Goal: Book appointment/travel/reservation

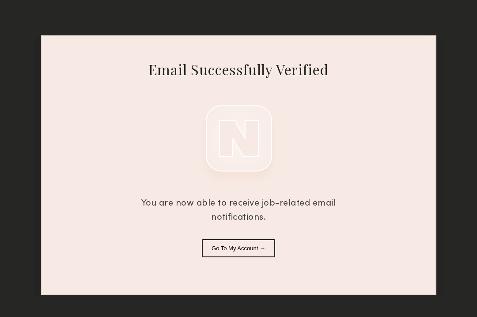
click at [253, 251] on button "Go To My Account →" at bounding box center [238, 248] width 73 height 18
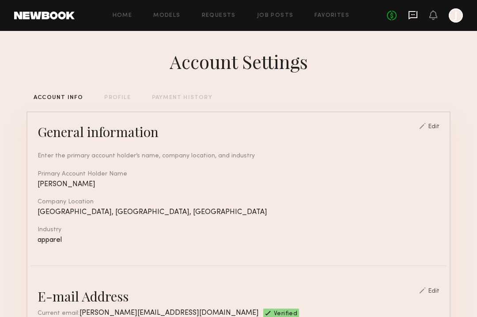
click at [412, 15] on icon at bounding box center [413, 14] width 4 height 1
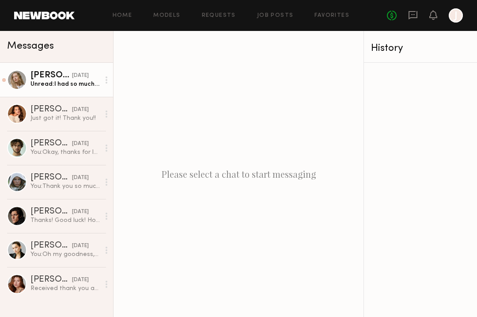
click at [78, 86] on div "Unread: I had so much fun working with you!! Thank you 😊" at bounding box center [64, 84] width 69 height 8
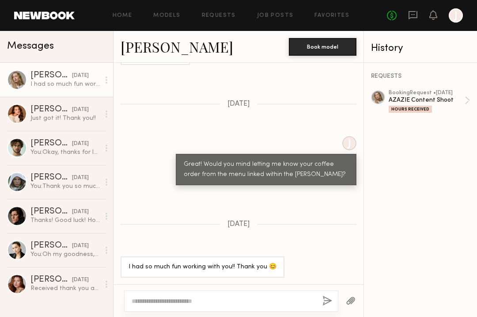
scroll to position [541, 0]
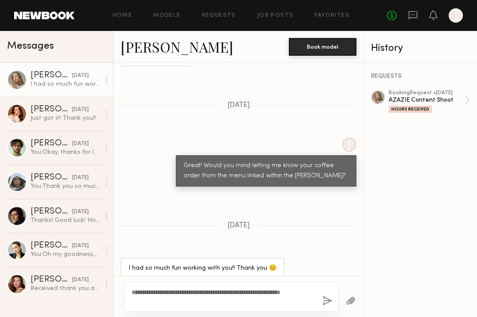
click at [164, 292] on textarea "**********" at bounding box center [224, 297] width 184 height 18
click at [246, 301] on textarea "**********" at bounding box center [224, 297] width 184 height 18
type textarea "**********"
click at [324, 299] on button "button" at bounding box center [327, 301] width 10 height 11
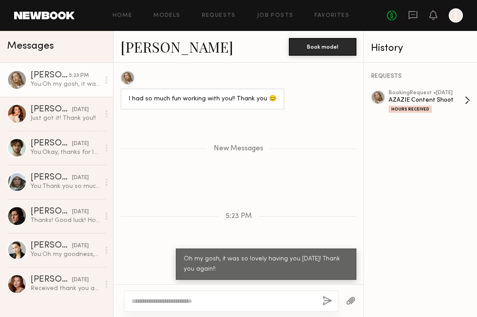
click at [444, 95] on div "booking Request • [DATE]" at bounding box center [427, 93] width 76 height 6
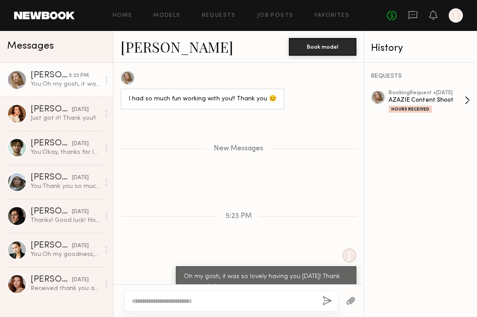
scroll to position [770, 0]
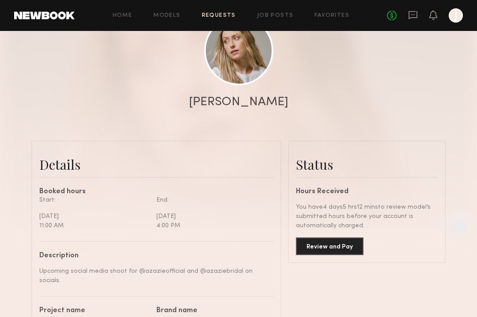
scroll to position [113, 0]
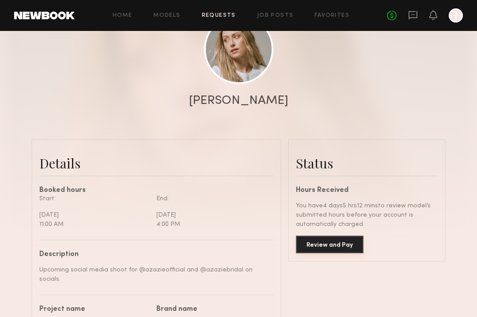
click at [318, 245] on button "Review and Pay" at bounding box center [330, 244] width 68 height 18
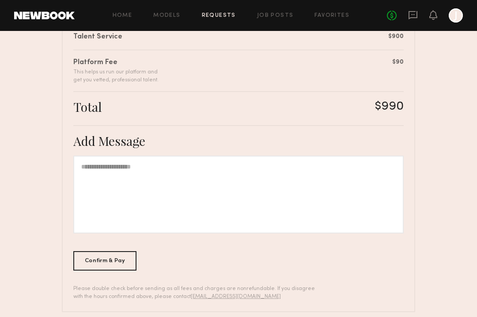
scroll to position [248, 0]
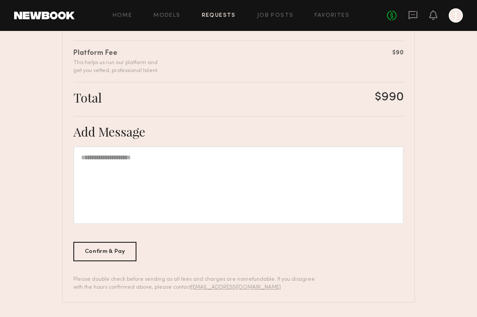
click at [99, 159] on div at bounding box center [238, 185] width 330 height 78
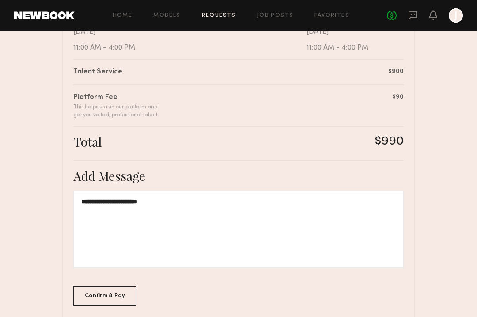
scroll to position [224, 0]
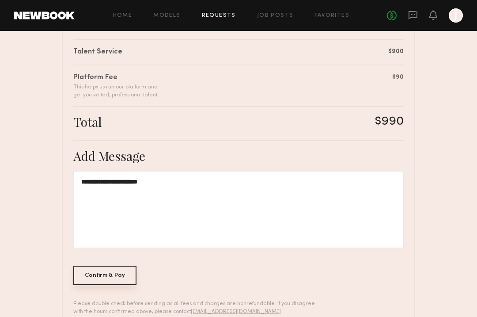
click at [99, 276] on div "Confirm & Pay" at bounding box center [104, 274] width 63 height 19
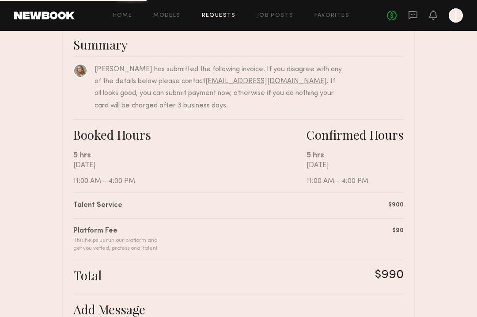
scroll to position [64, 0]
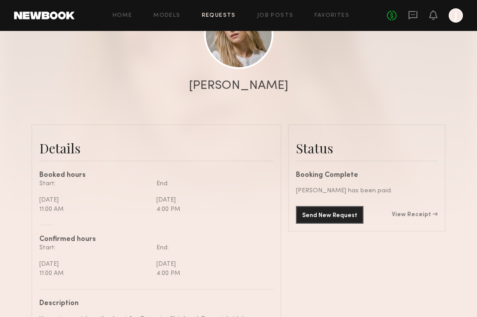
scroll to position [133, 0]
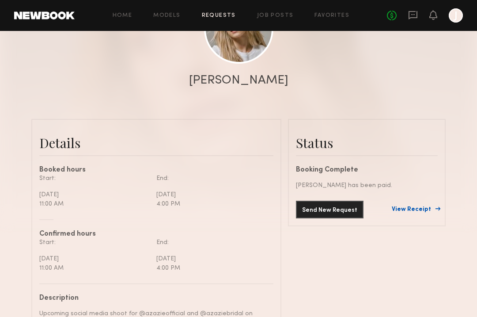
click at [415, 207] on link "View Receipt" at bounding box center [415, 209] width 46 height 6
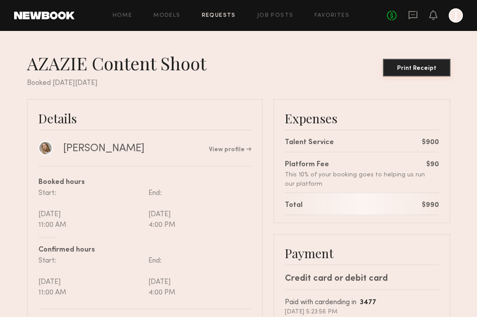
click at [421, 68] on div "Print Receipt" at bounding box center [417, 68] width 61 height 6
